Goal: Task Accomplishment & Management: Manage account settings

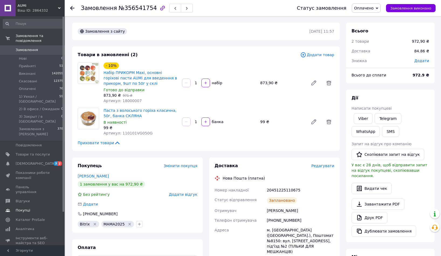
click at [31, 208] on span "Покупці" at bounding box center [33, 210] width 34 height 5
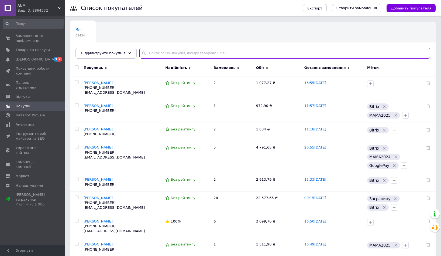
click at [203, 54] on input "text" at bounding box center [284, 53] width 291 height 11
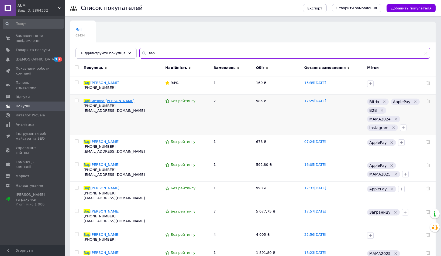
type input "вар"
click at [106, 99] on span "імезова [PERSON_NAME]" at bounding box center [112, 101] width 44 height 4
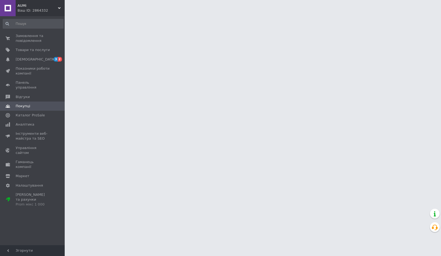
click at [106, 13] on html "AUMi Ваш ID: 2864332 Сайт AUMi Кабінет покупця Перевірити стан системи Сторінка…" at bounding box center [220, 6] width 441 height 13
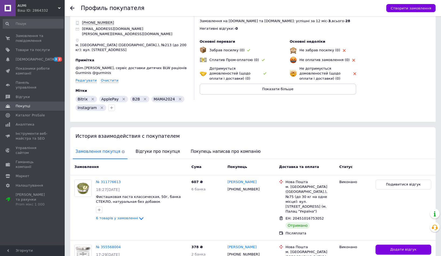
scroll to position [68, 0]
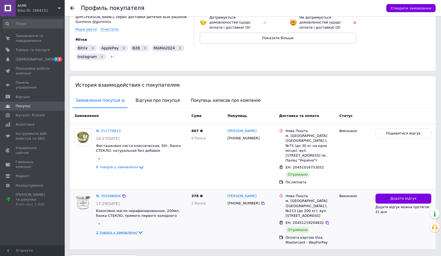
click at [125, 230] on span "2 товара у замовленні" at bounding box center [116, 232] width 41 height 4
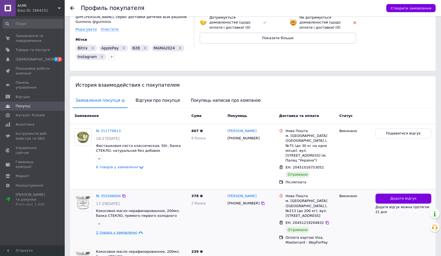
scroll to position [112, 0]
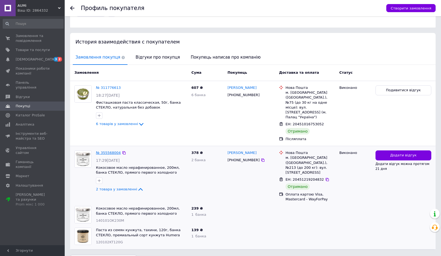
click at [119, 150] on link "№ 355568004" at bounding box center [108, 152] width 25 height 4
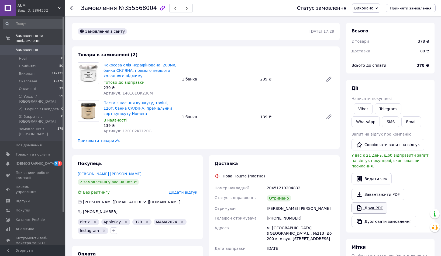
click at [375, 202] on link "Друк PDF" at bounding box center [370, 207] width 36 height 11
click at [139, 8] on span "№355568004" at bounding box center [138, 8] width 38 height 6
copy span "355568004"
